Goal: Book appointment/travel/reservation

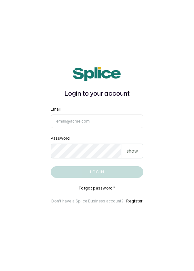
type input "[EMAIL_ADDRESS][DOMAIN_NAME]"
click at [51, 166] on button "Log in" at bounding box center [97, 172] width 93 height 12
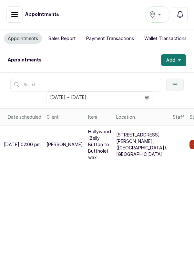
click at [161, 19] on button "Ikoyi" at bounding box center [157, 14] width 25 height 16
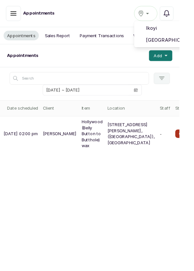
click at [194, 45] on span "[GEOGRAPHIC_DATA]" at bounding box center [181, 43] width 47 height 8
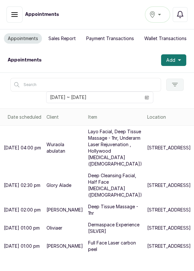
scroll to position [3, 0]
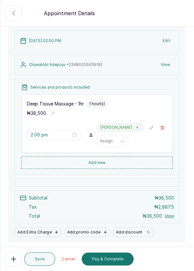
scroll to position [66, 0]
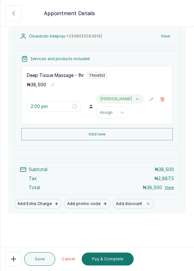
click at [107, 265] on button "Pay & Complete" at bounding box center [108, 258] width 52 height 13
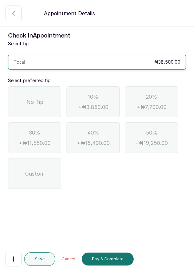
scroll to position [0, 0]
click at [45, 102] on div "No Tip" at bounding box center [34, 101] width 53 height 31
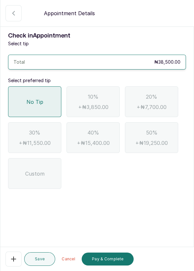
click at [111, 265] on button "Pay & Complete" at bounding box center [108, 258] width 52 height 13
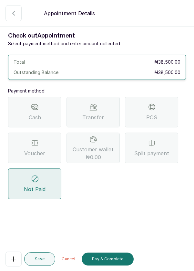
click at [98, 114] on span "Transfer" at bounding box center [93, 117] width 22 height 8
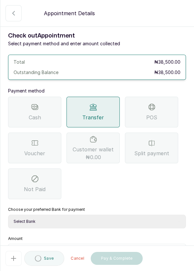
click at [83, 224] on select "Select Bank DERMASPACE ESTHETIC & WELLNESS CENT Sterling Bank DERMASPACEEST/DER…" at bounding box center [97, 222] width 178 height 14
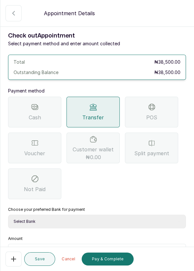
select select "818ea5c0-5b47-4751-8f35-6fc14409c533"
click at [65, 249] on input "text" at bounding box center [101, 252] width 161 height 8
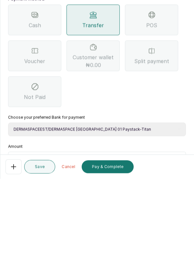
scroll to position [31, 0]
type input "38"
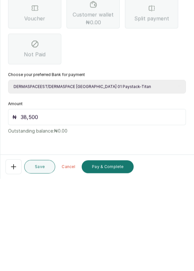
scroll to position [3, 0]
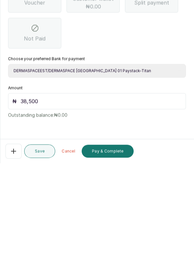
type input "38,500"
click at [109, 261] on button "Pay & Complete" at bounding box center [108, 258] width 52 height 13
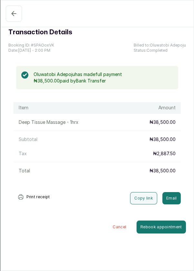
click at [13, 8] on button "Confirmed" at bounding box center [14, 13] width 16 height 16
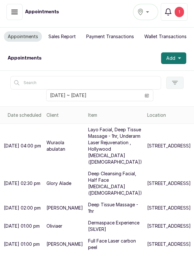
scroll to position [0, 0]
click at [177, 59] on button "Add" at bounding box center [173, 58] width 25 height 12
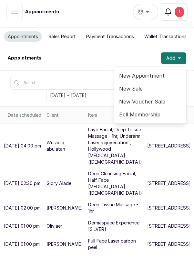
click at [152, 73] on span "New Appointment" at bounding box center [150, 76] width 62 height 8
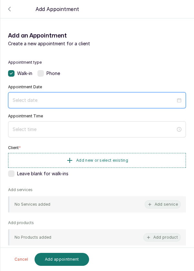
click at [132, 99] on input at bounding box center [94, 100] width 163 height 7
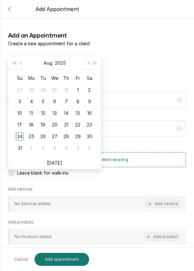
scroll to position [52, 0]
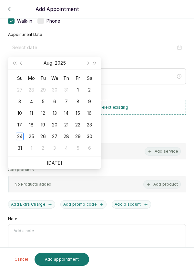
click at [36, 134] on td "25" at bounding box center [32, 137] width 12 height 12
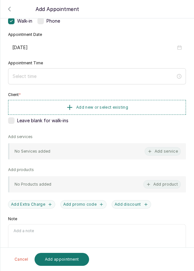
type input "2025/08/25"
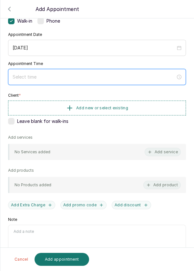
click at [138, 76] on input at bounding box center [94, 76] width 163 height 7
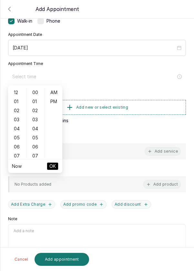
click at [17, 112] on div "02" at bounding box center [17, 110] width 16 height 9
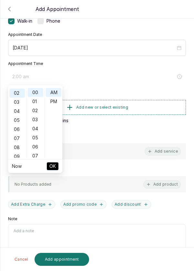
scroll to position [18, 0]
click at [53, 102] on div "PM" at bounding box center [54, 101] width 16 height 9
type input "2:00 pm"
click at [52, 167] on span "OK" at bounding box center [52, 166] width 6 height 12
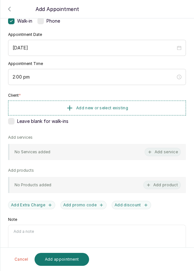
click at [136, 110] on button "Add new or select existing" at bounding box center [97, 108] width 178 height 15
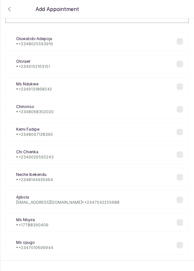
scroll to position [26, 0]
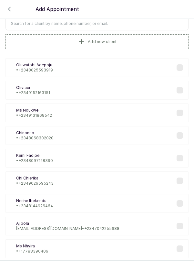
click at [140, 24] on input "text" at bounding box center [96, 24] width 183 height 14
type input "B"
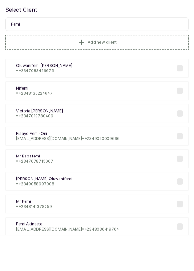
scroll to position [0, 0]
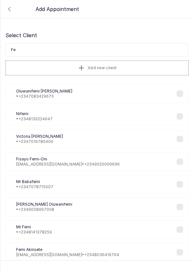
type input "F"
type input "Ajibola"
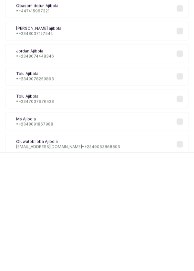
click at [182, 249] on label at bounding box center [180, 252] width 6 height 6
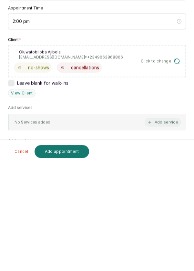
scroll to position [3, 0]
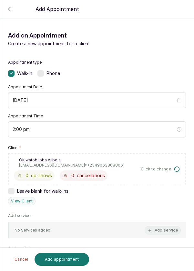
click at [177, 166] on icon "button" at bounding box center [177, 169] width 6 height 6
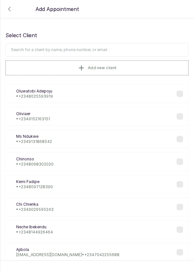
scroll to position [5, 0]
click at [148, 45] on input "text" at bounding box center [96, 50] width 183 height 14
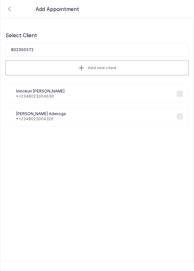
type input "8023005723"
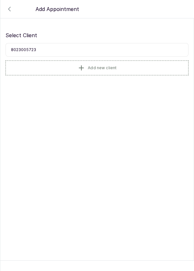
click at [119, 62] on button "Add new client" at bounding box center [96, 67] width 183 height 15
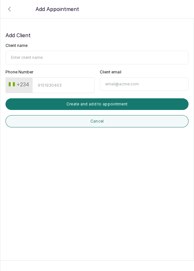
click at [111, 54] on input "Client name" at bounding box center [96, 58] width 183 height 14
type input "Femi Ajibola"
click at [60, 78] on input "Phone Number" at bounding box center [63, 85] width 62 height 16
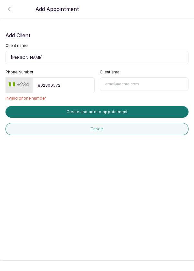
type input "8023005723"
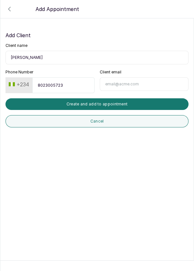
click at [143, 98] on button "Create and add to appointment" at bounding box center [96, 104] width 183 height 12
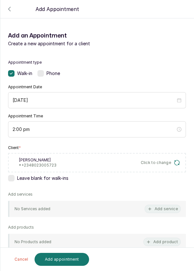
click at [162, 205] on button "Add service" at bounding box center [163, 209] width 36 height 8
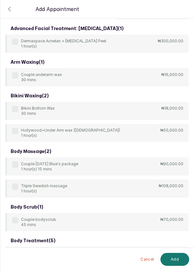
scroll to position [0, 0]
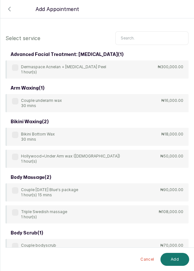
click at [162, 40] on input "text" at bounding box center [151, 38] width 73 height 14
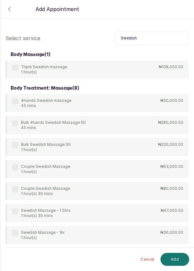
type input "Swedish"
